Goal: Browse casually

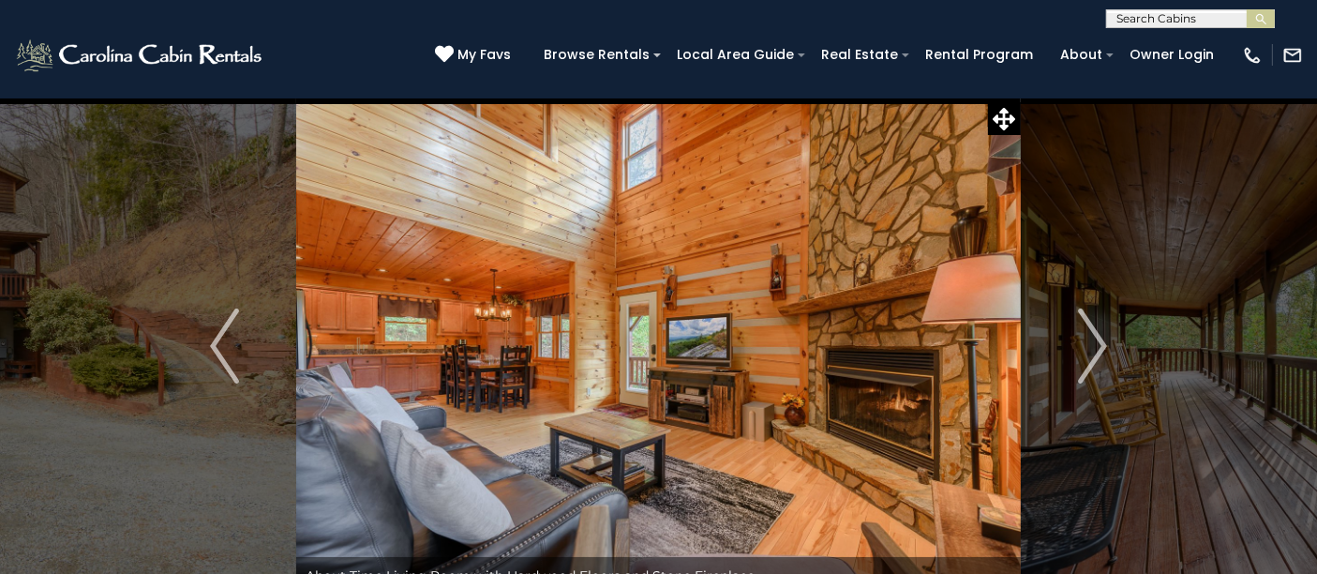
click at [1088, 335] on img "Next" at bounding box center [1092, 346] width 28 height 75
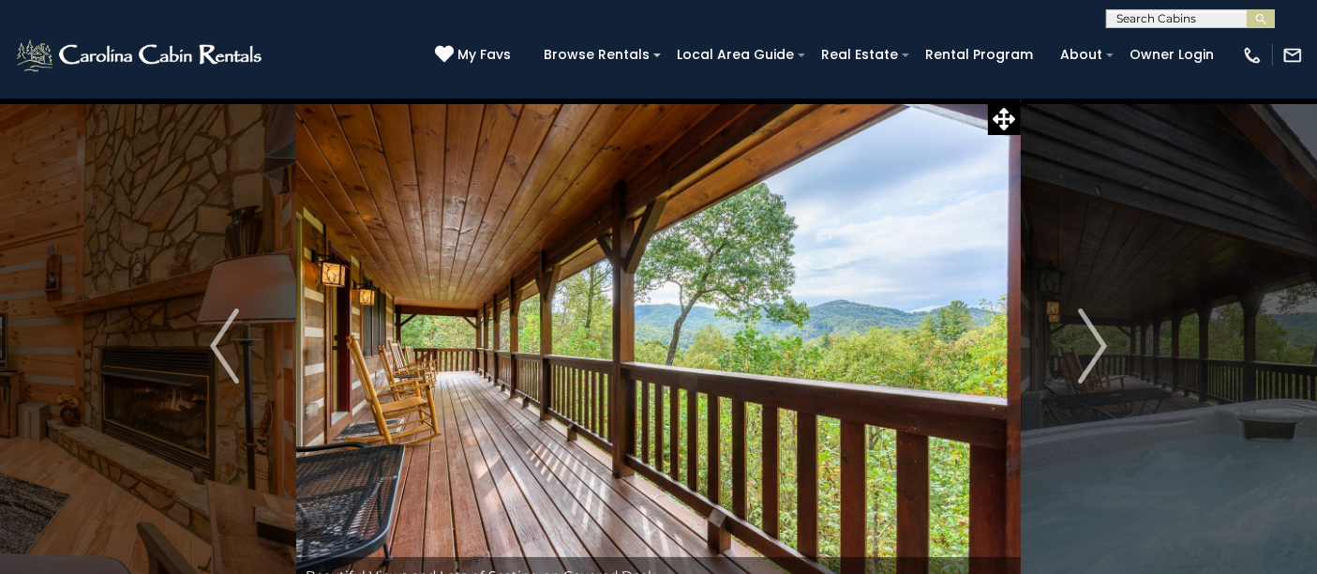
click at [1088, 335] on img "Next" at bounding box center [1092, 346] width 28 height 75
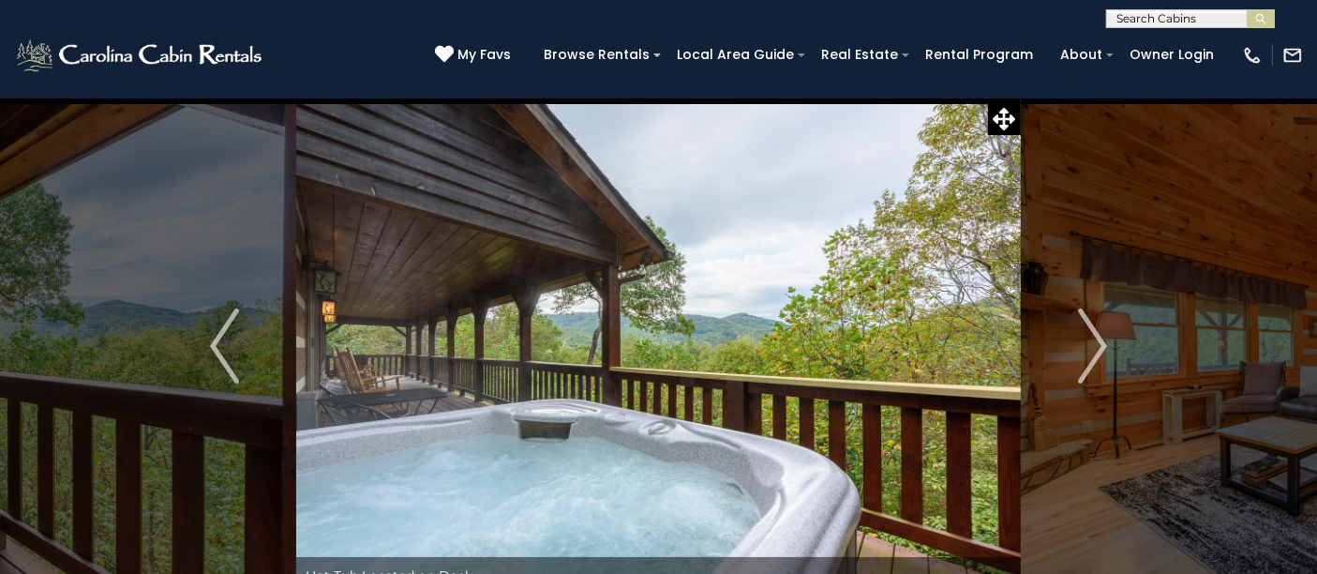
click at [1088, 335] on img "Next" at bounding box center [1092, 346] width 28 height 75
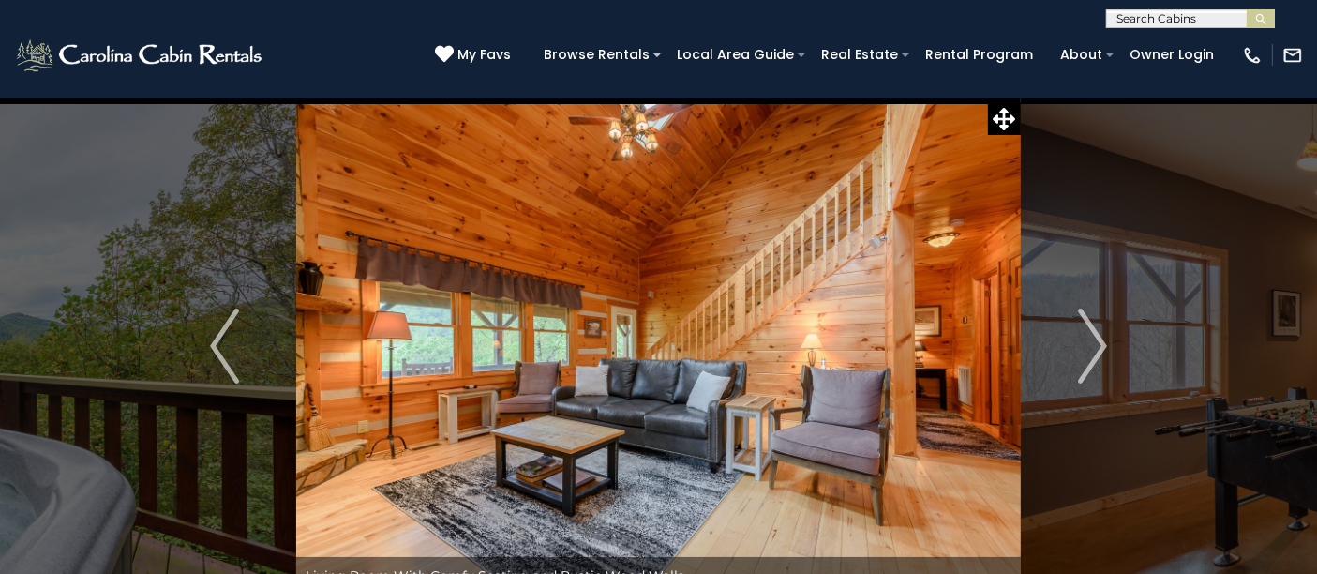
click at [1088, 335] on img "Next" at bounding box center [1092, 346] width 28 height 75
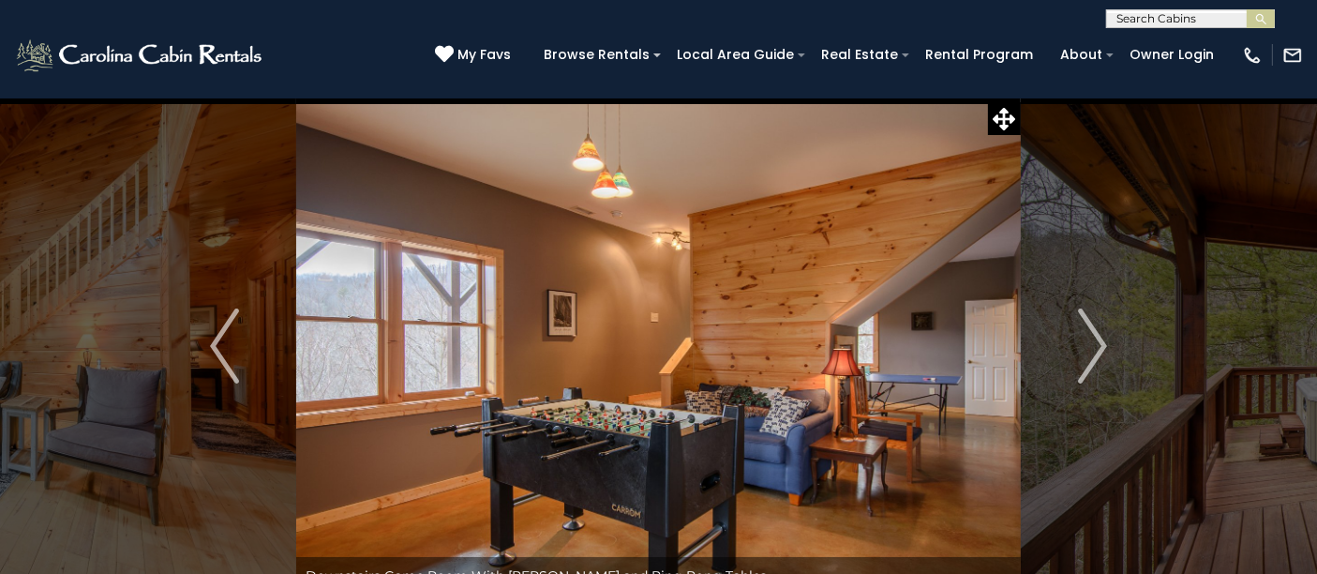
click at [1088, 335] on img "Next" at bounding box center [1092, 346] width 28 height 75
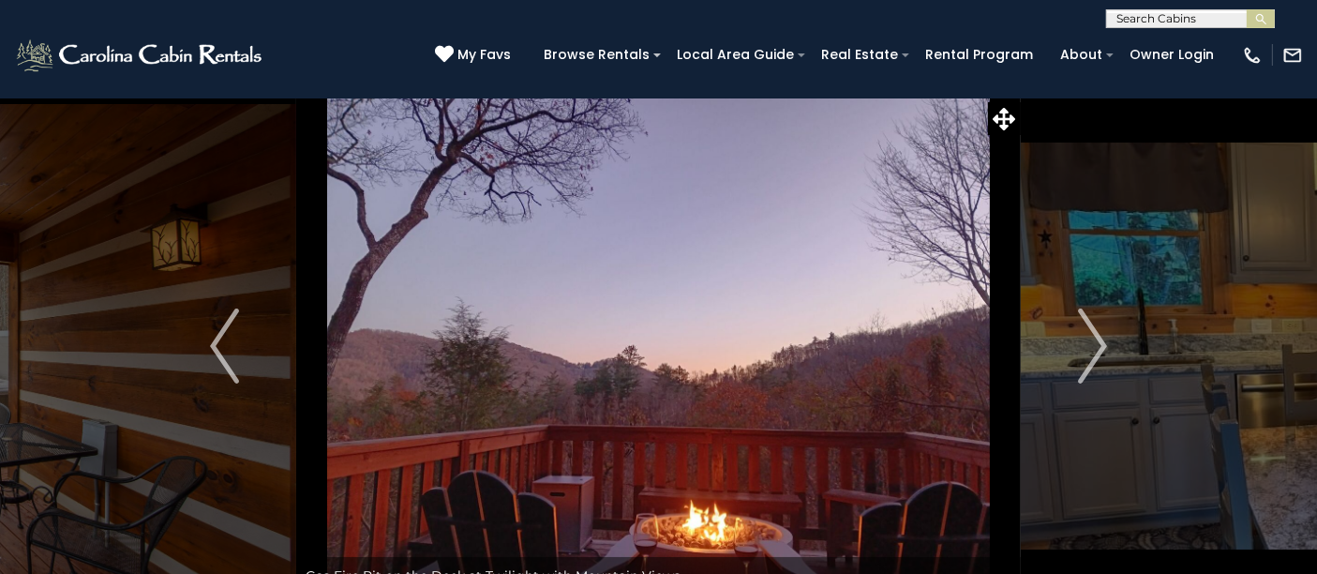
click at [244, 357] on button "Previous" at bounding box center [224, 346] width 143 height 497
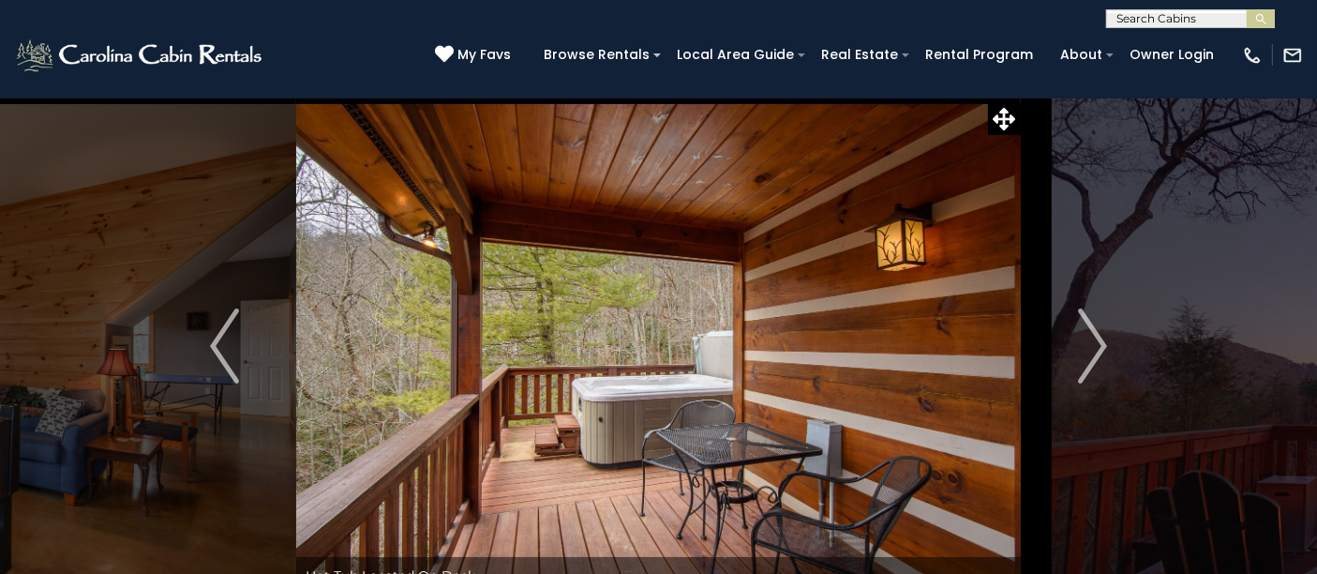
click at [244, 357] on button "Previous" at bounding box center [224, 346] width 143 height 497
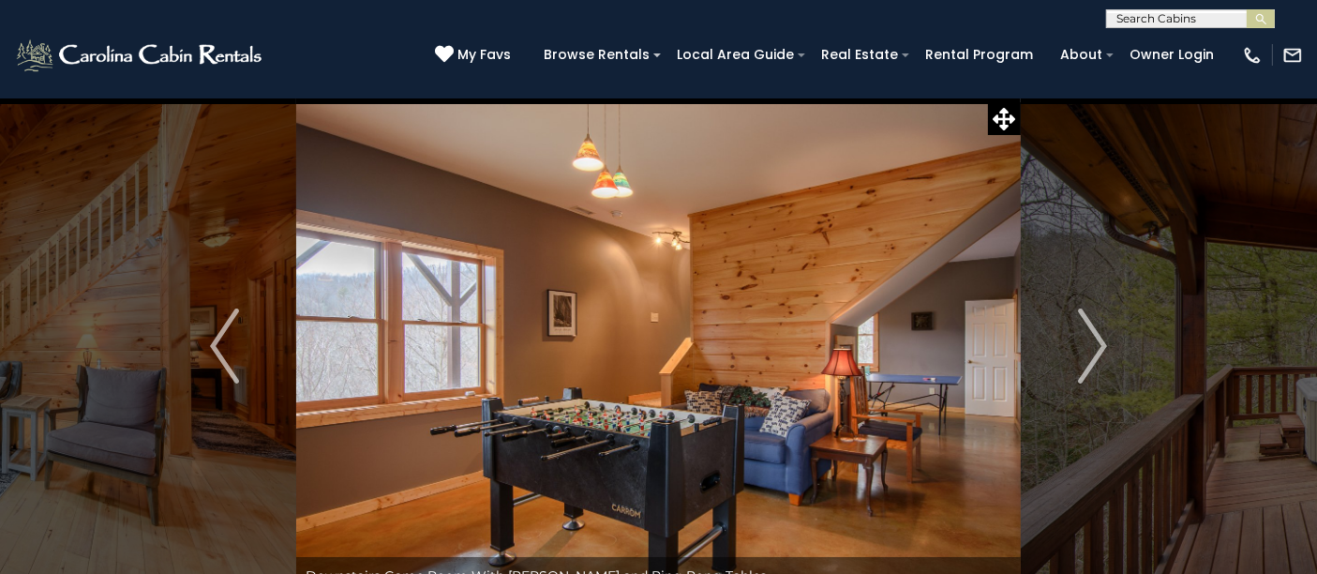
click at [1090, 352] on img "Next" at bounding box center [1092, 346] width 28 height 75
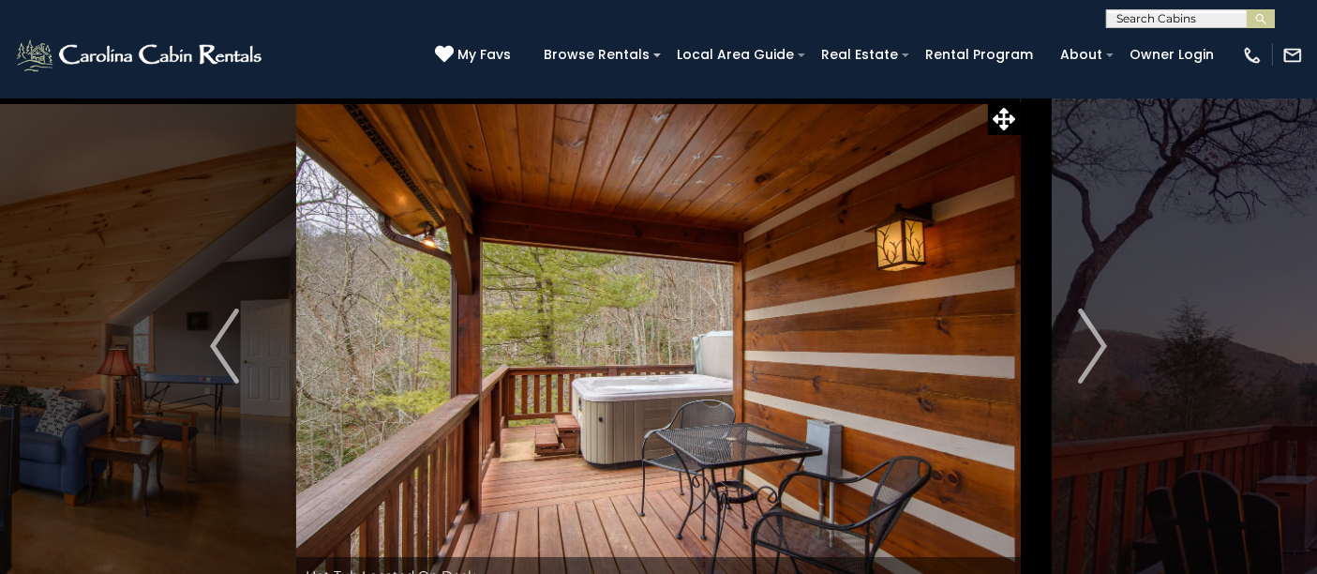
click at [1090, 352] on img "Next" at bounding box center [1092, 346] width 28 height 75
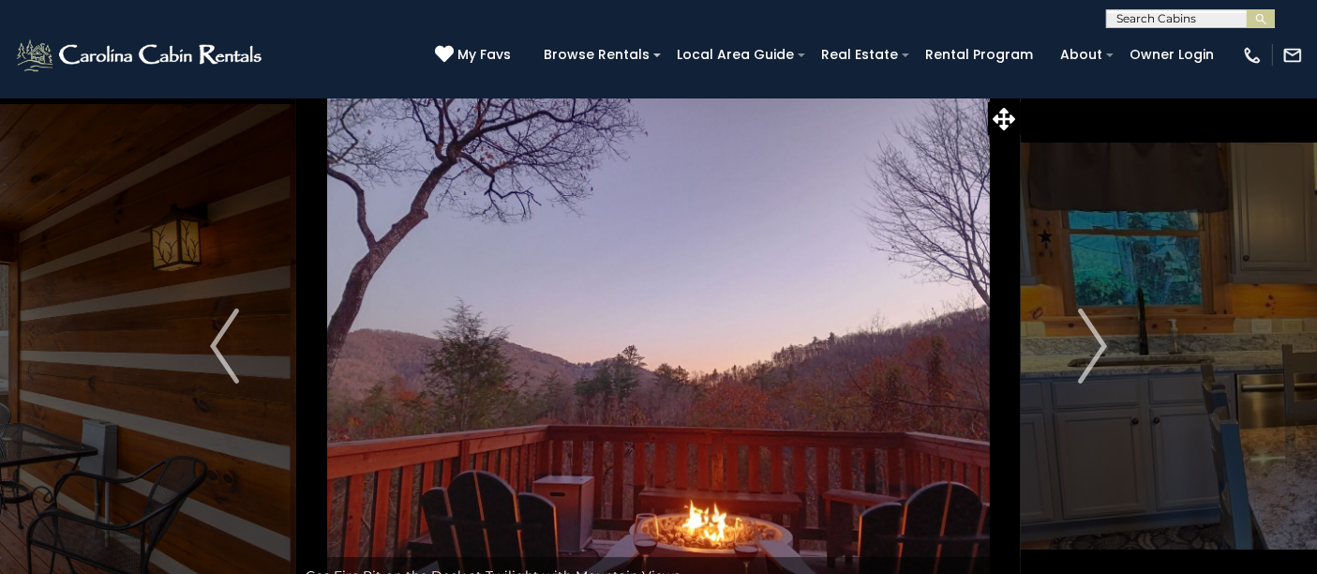
click at [1090, 352] on img "Next" at bounding box center [1092, 346] width 28 height 75
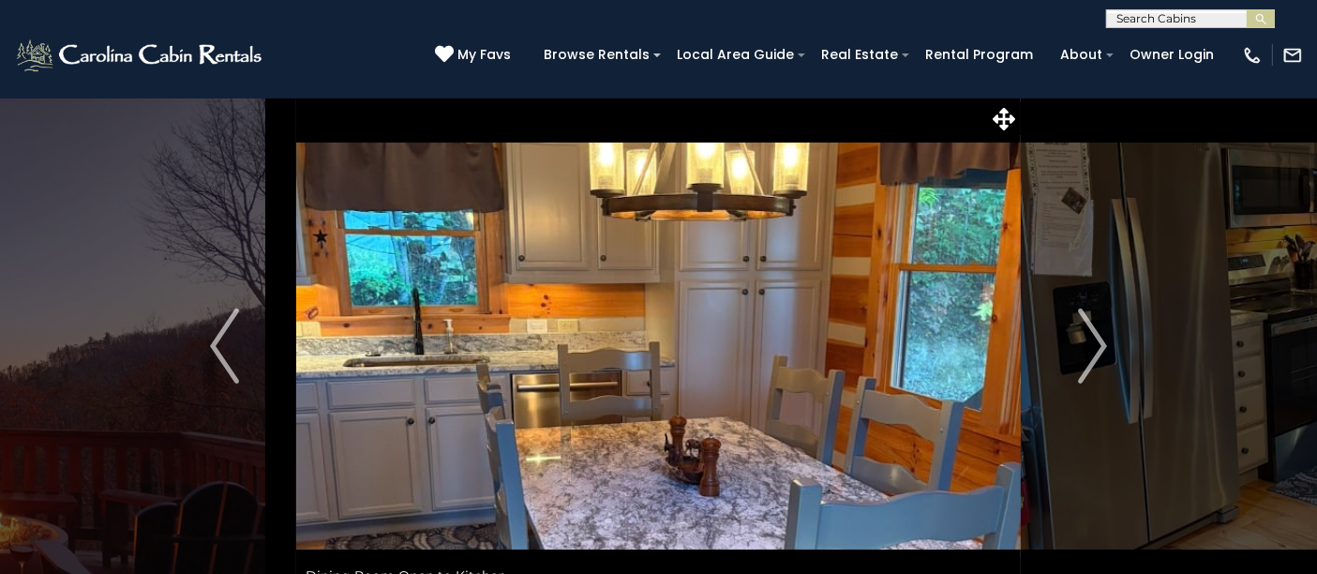
click at [1090, 352] on img "Next" at bounding box center [1092, 346] width 28 height 75
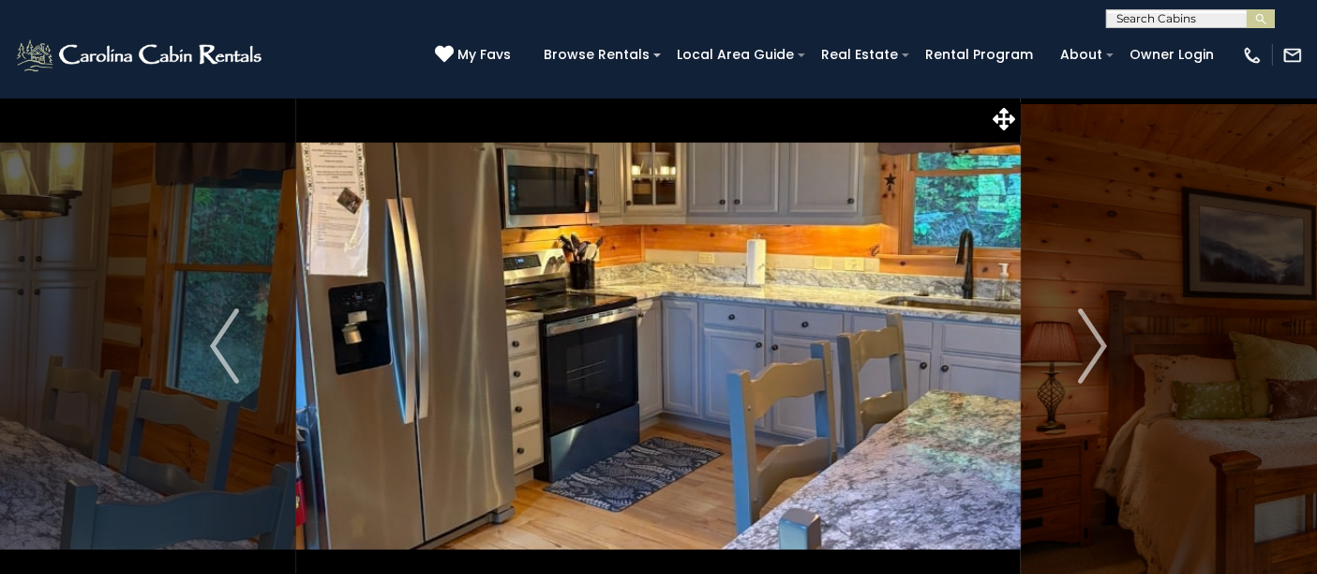
click at [1090, 352] on img "Next" at bounding box center [1092, 346] width 28 height 75
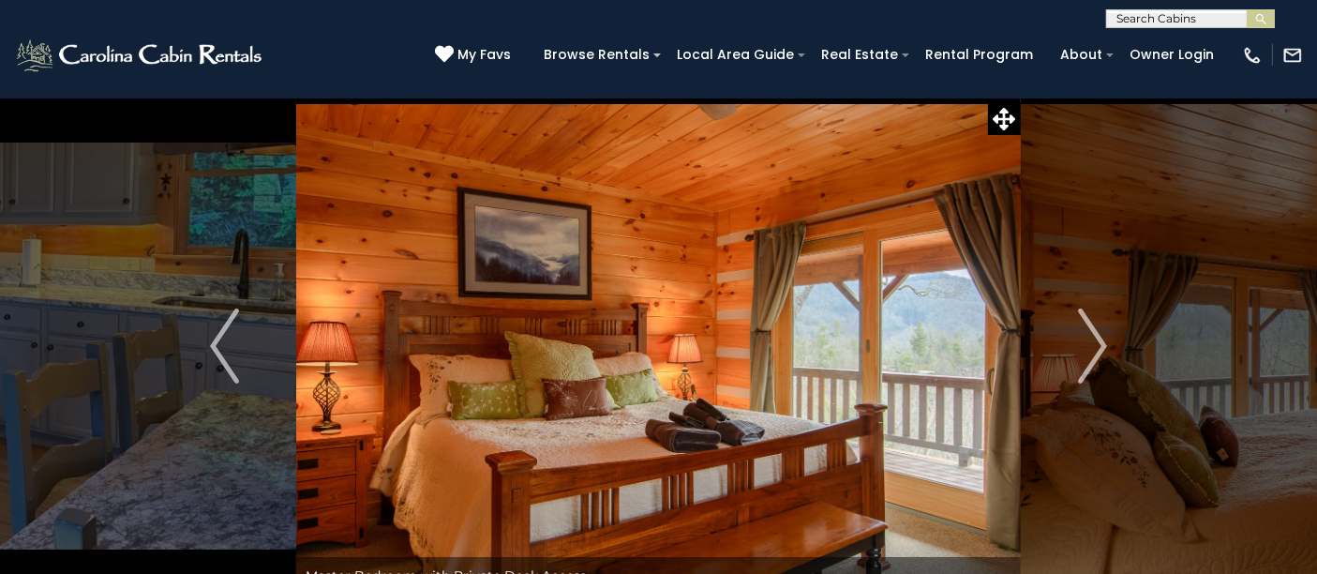
click at [1090, 352] on img "Next" at bounding box center [1092, 346] width 28 height 75
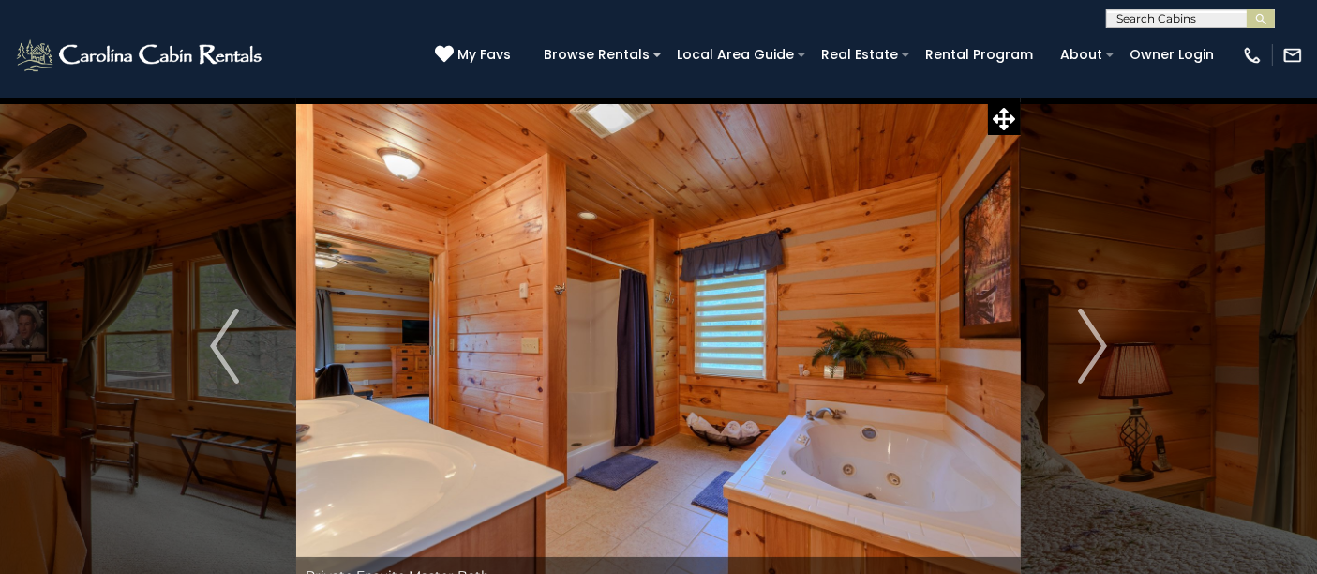
click at [1090, 352] on img "Next" at bounding box center [1092, 346] width 28 height 75
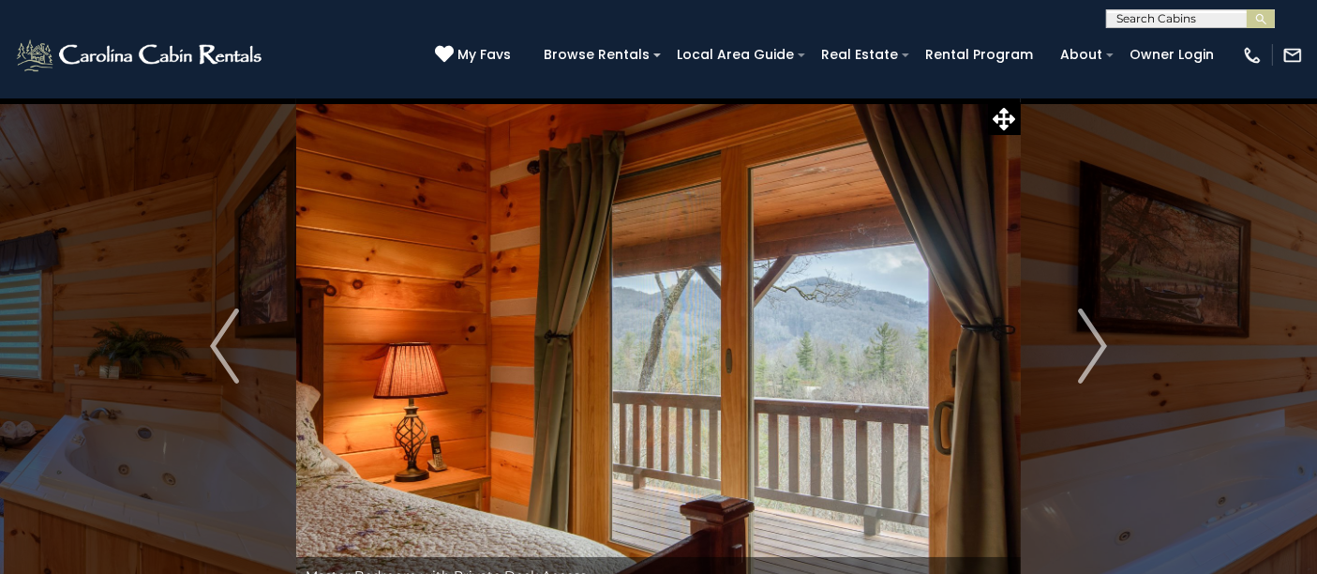
click at [1090, 352] on img "Next" at bounding box center [1092, 346] width 28 height 75
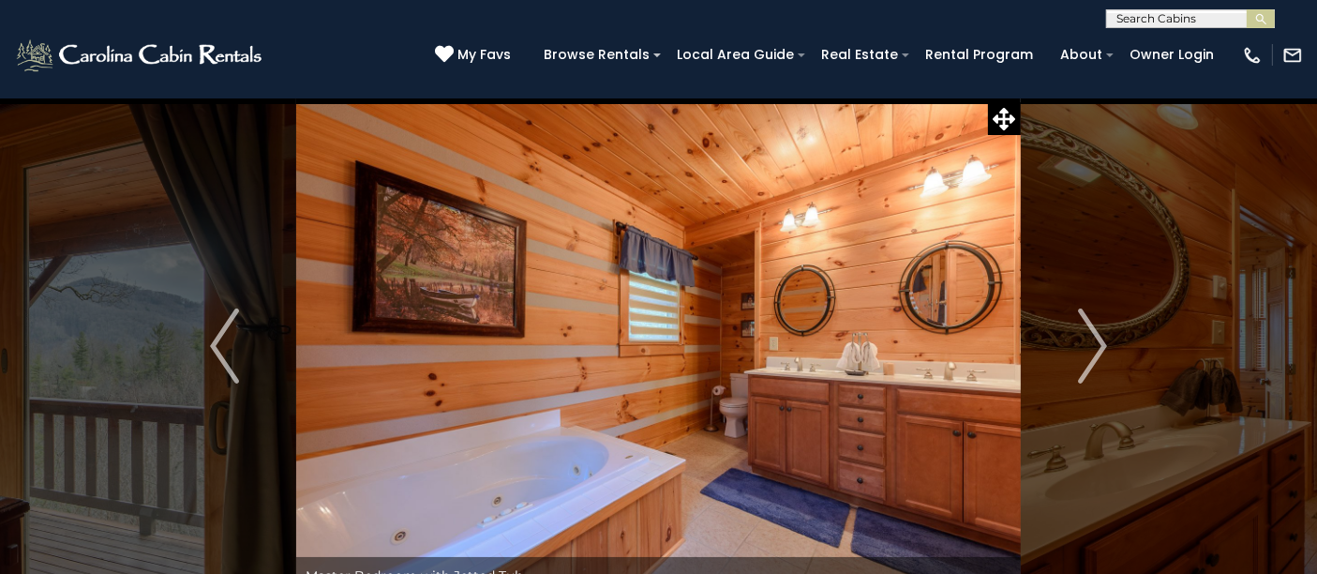
click at [1090, 352] on img "Next" at bounding box center [1092, 346] width 28 height 75
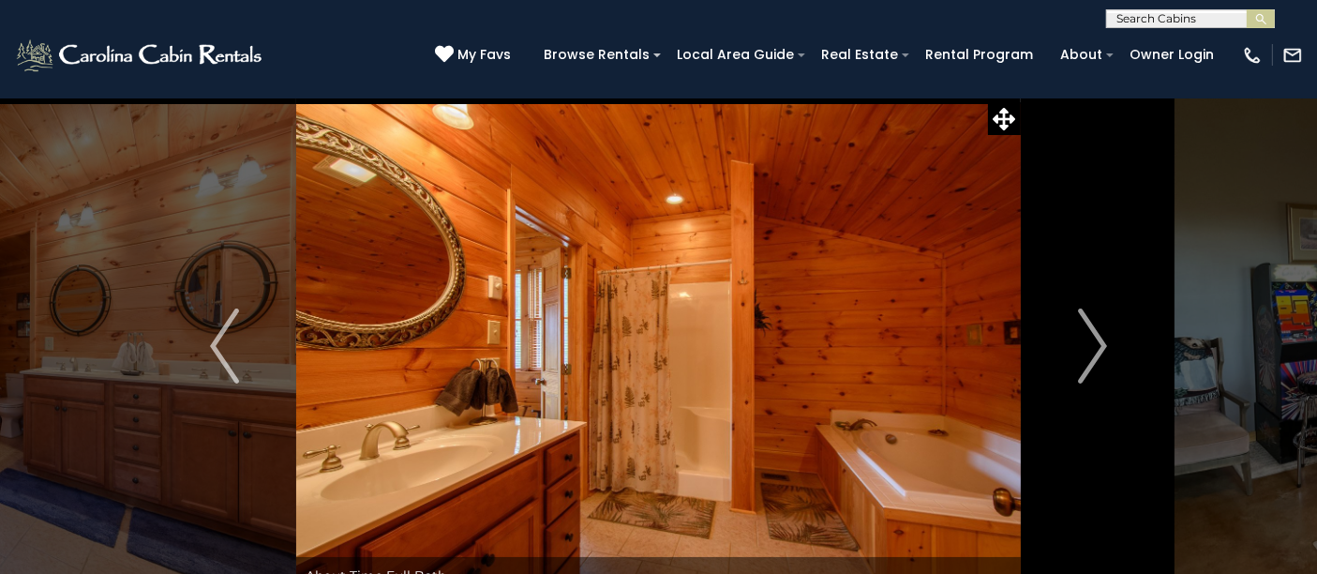
click at [1090, 352] on img "Next" at bounding box center [1092, 346] width 28 height 75
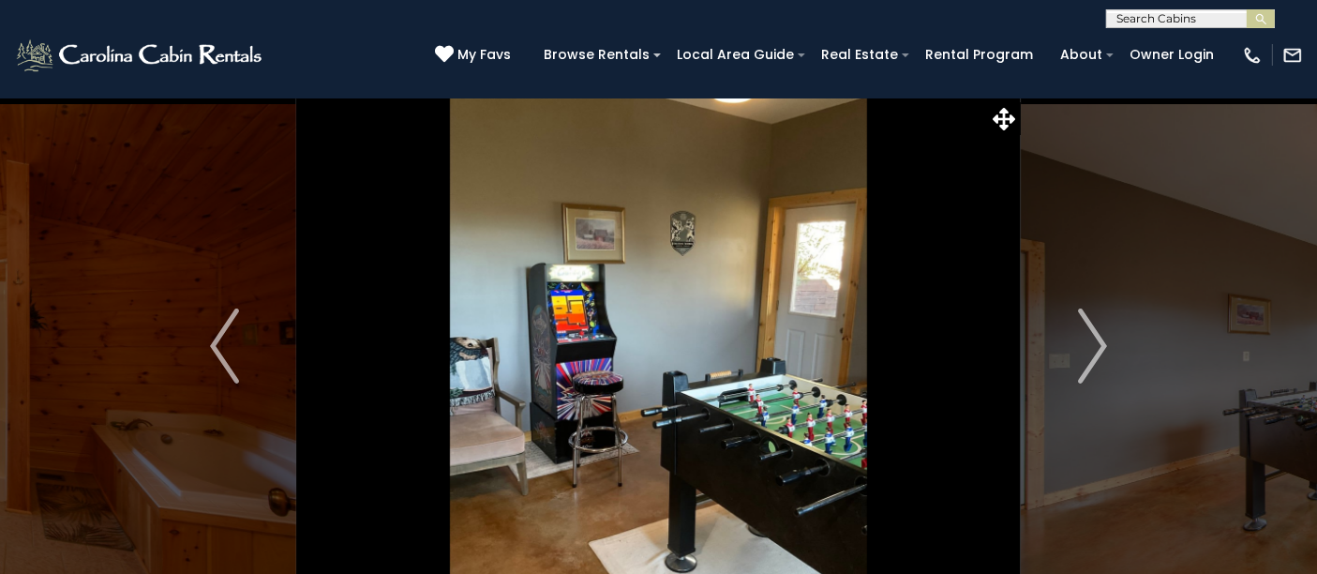
click at [1090, 352] on img "Next" at bounding box center [1092, 346] width 28 height 75
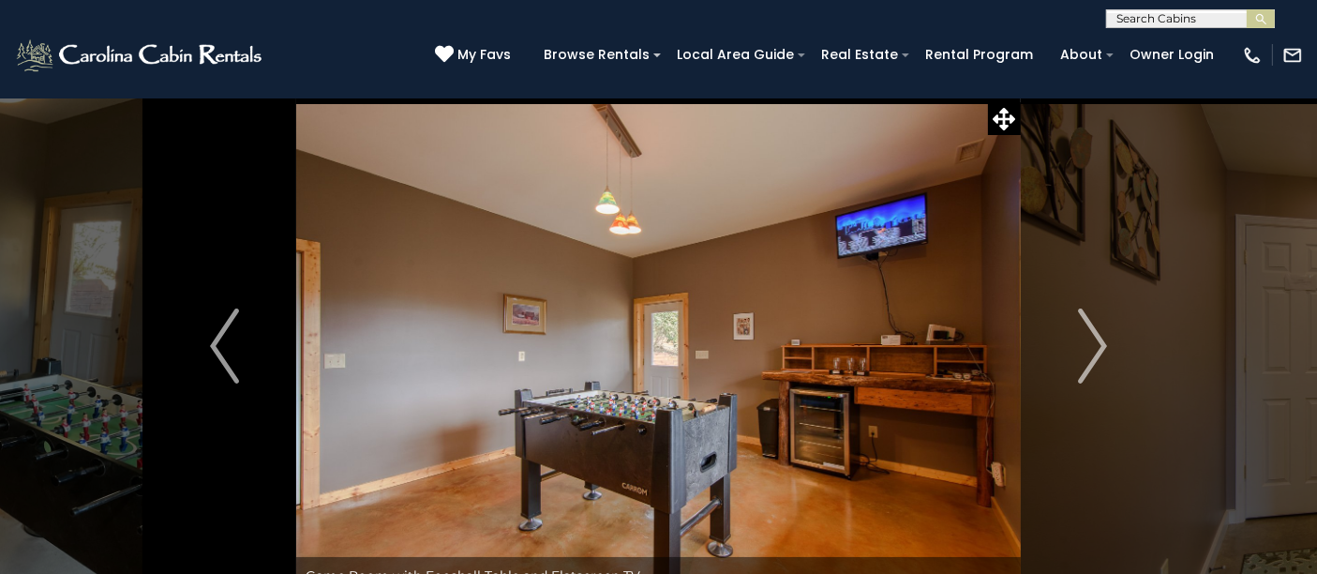
click at [1090, 352] on img "Next" at bounding box center [1092, 346] width 28 height 75
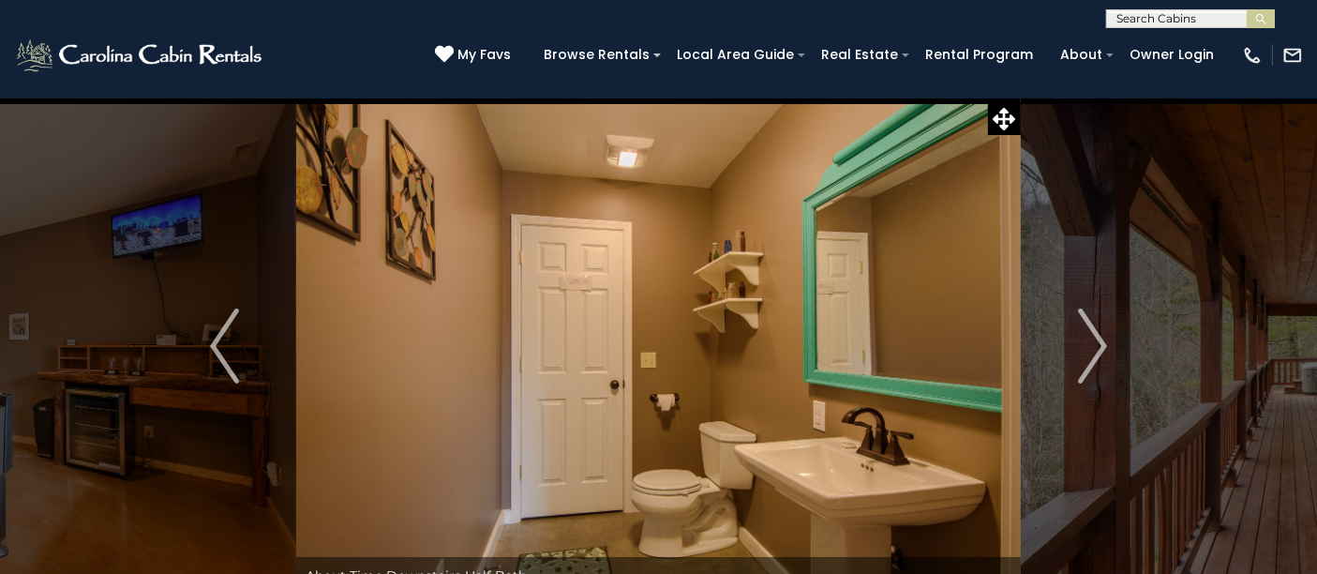
click at [217, 342] on img "Previous" at bounding box center [224, 346] width 28 height 75
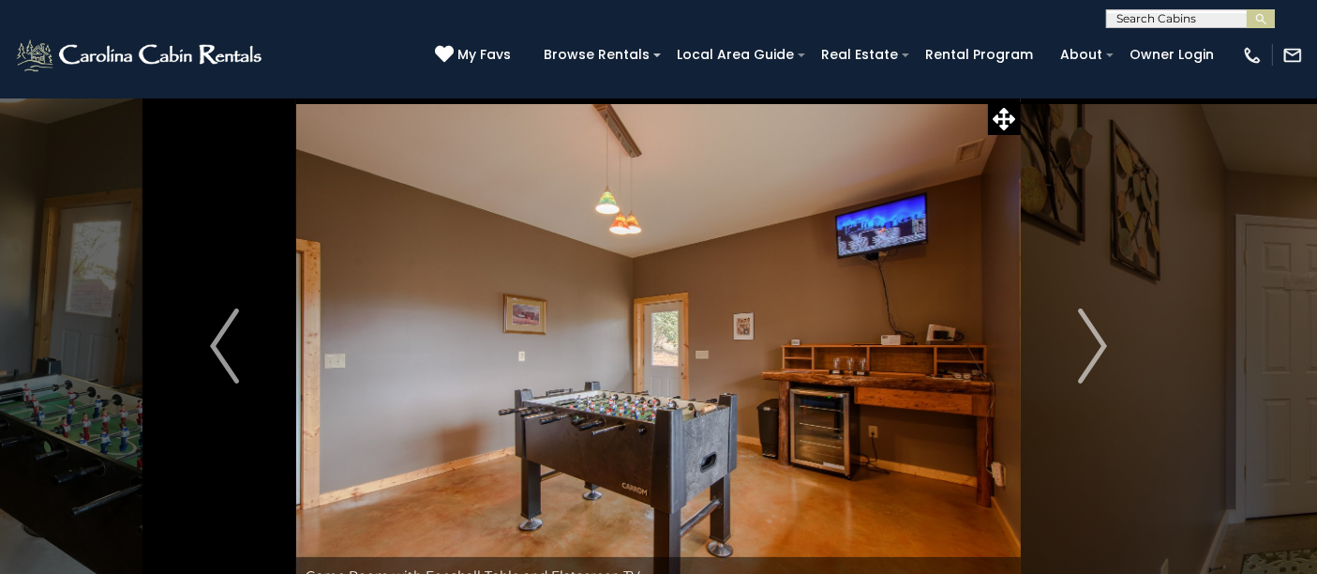
click at [217, 342] on img "Previous" at bounding box center [224, 346] width 28 height 75
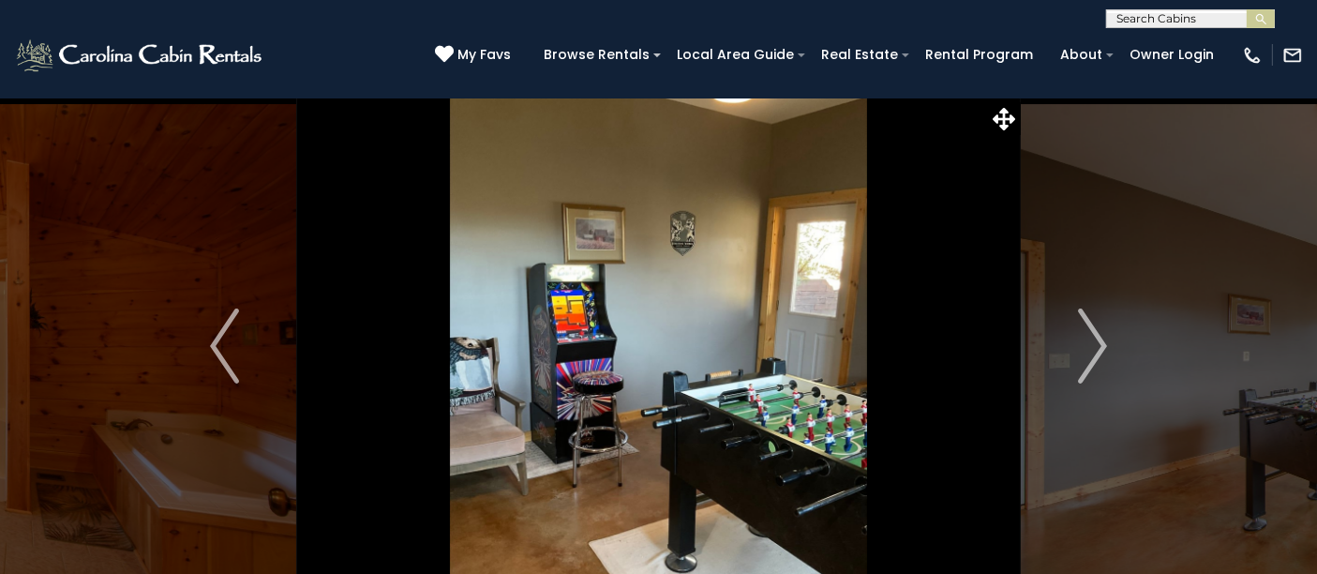
click at [1105, 351] on img "Next" at bounding box center [1092, 346] width 28 height 75
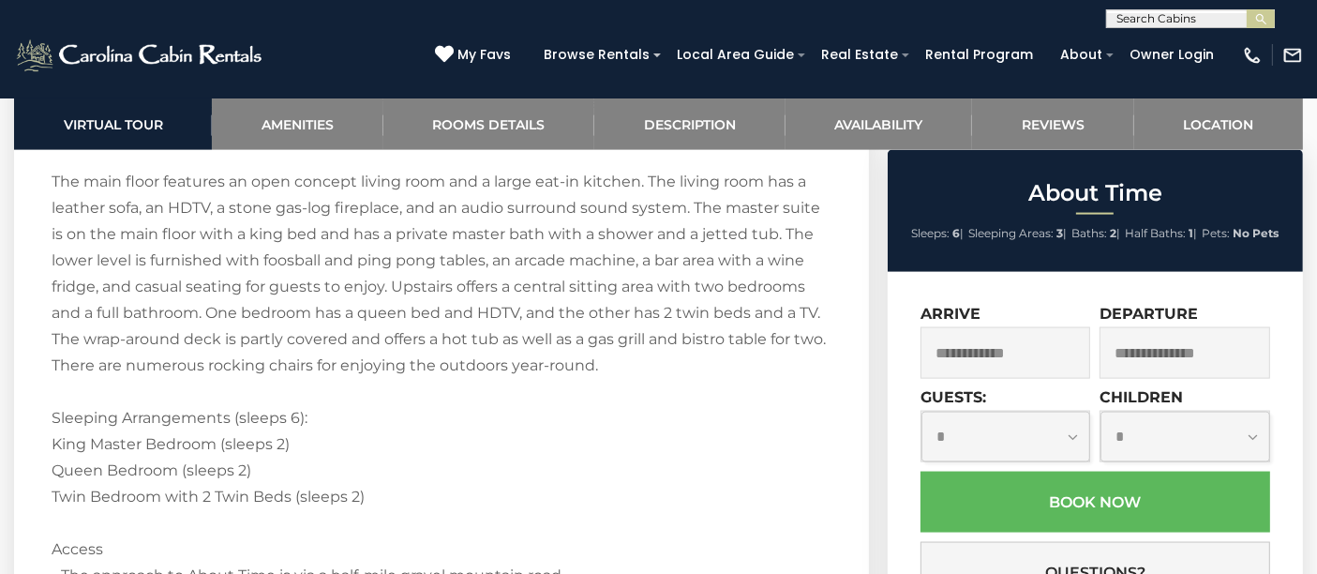
scroll to position [2777, 0]
